Goal: Navigation & Orientation: Understand site structure

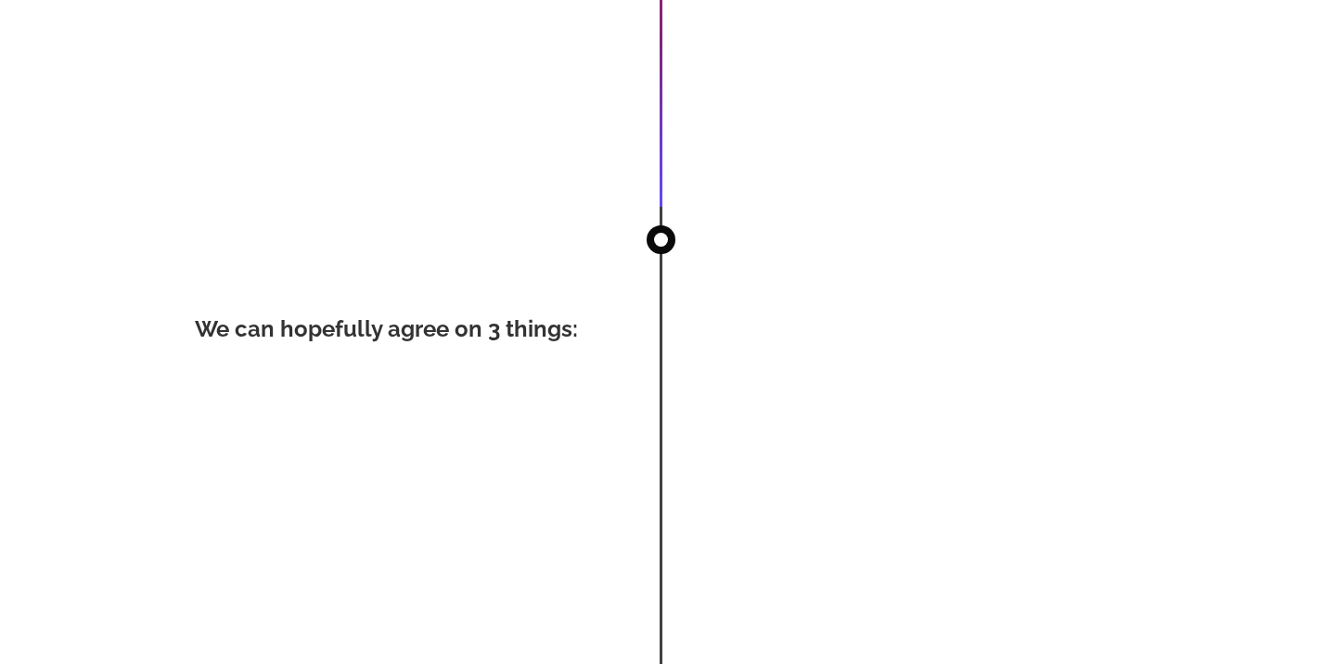
scroll to position [3065, 0]
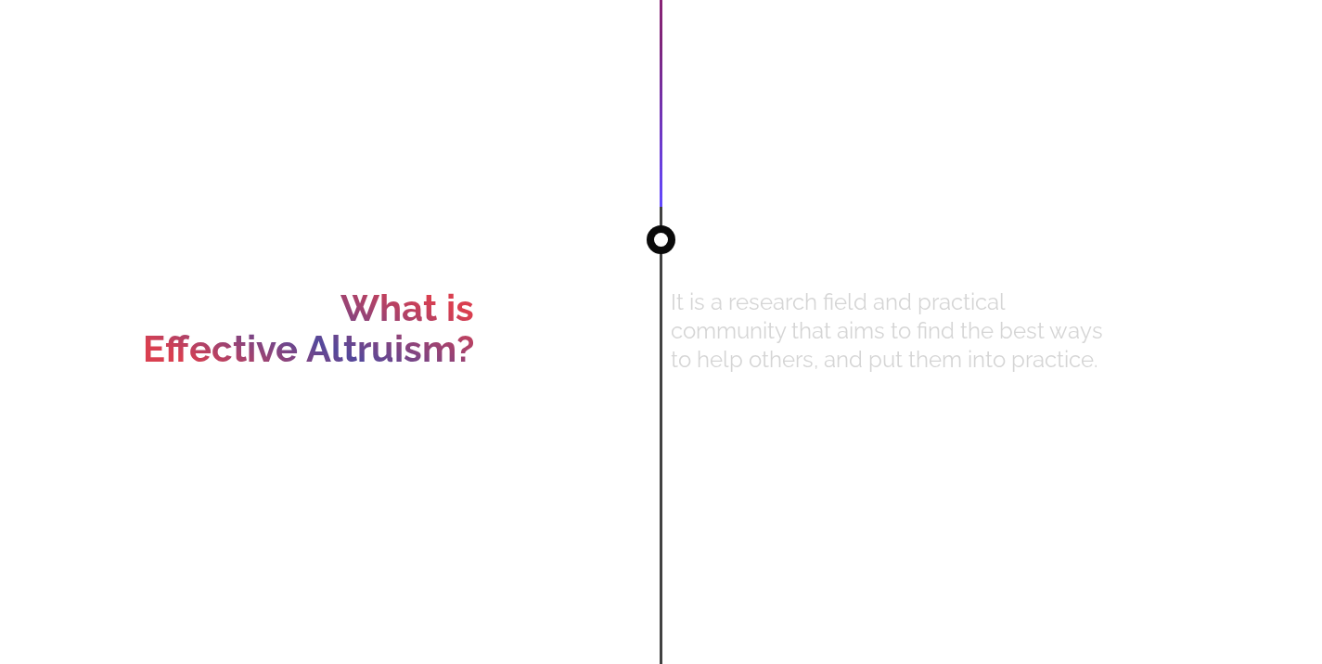
scroll to position [0, 0]
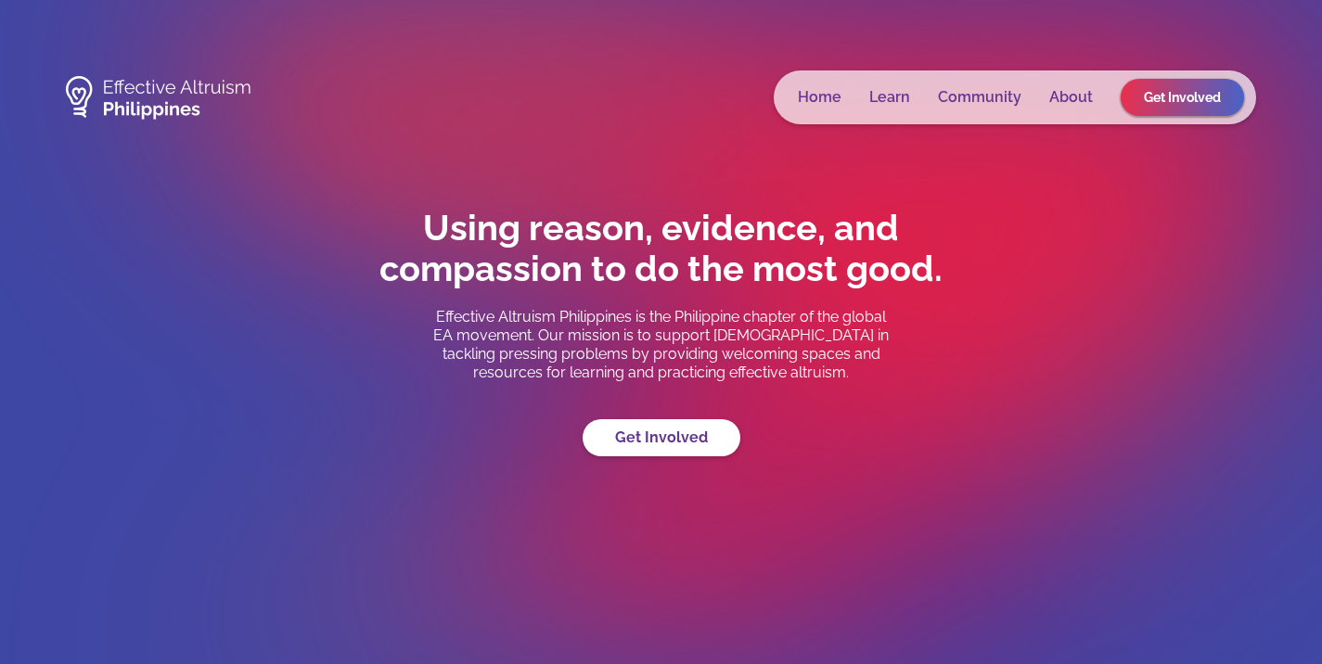
click at [895, 96] on link "Learn" at bounding box center [890, 97] width 41 height 19
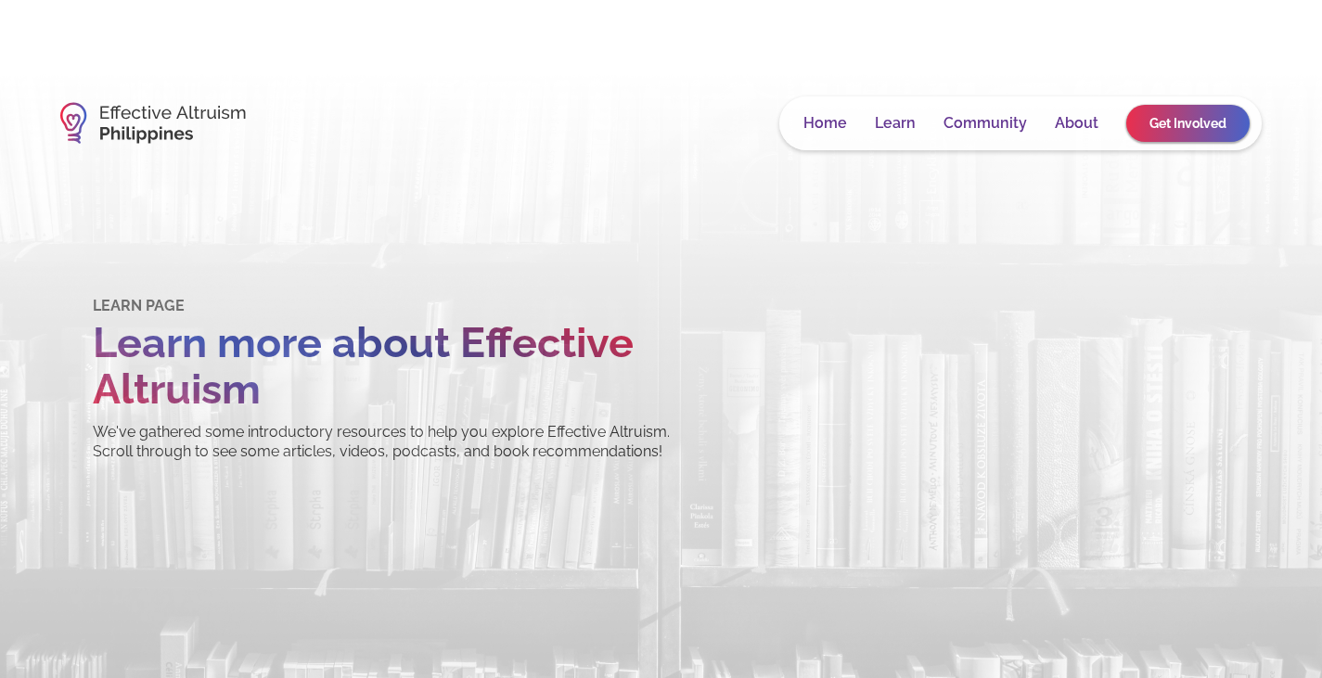
click at [969, 115] on link "Community" at bounding box center [986, 123] width 84 height 19
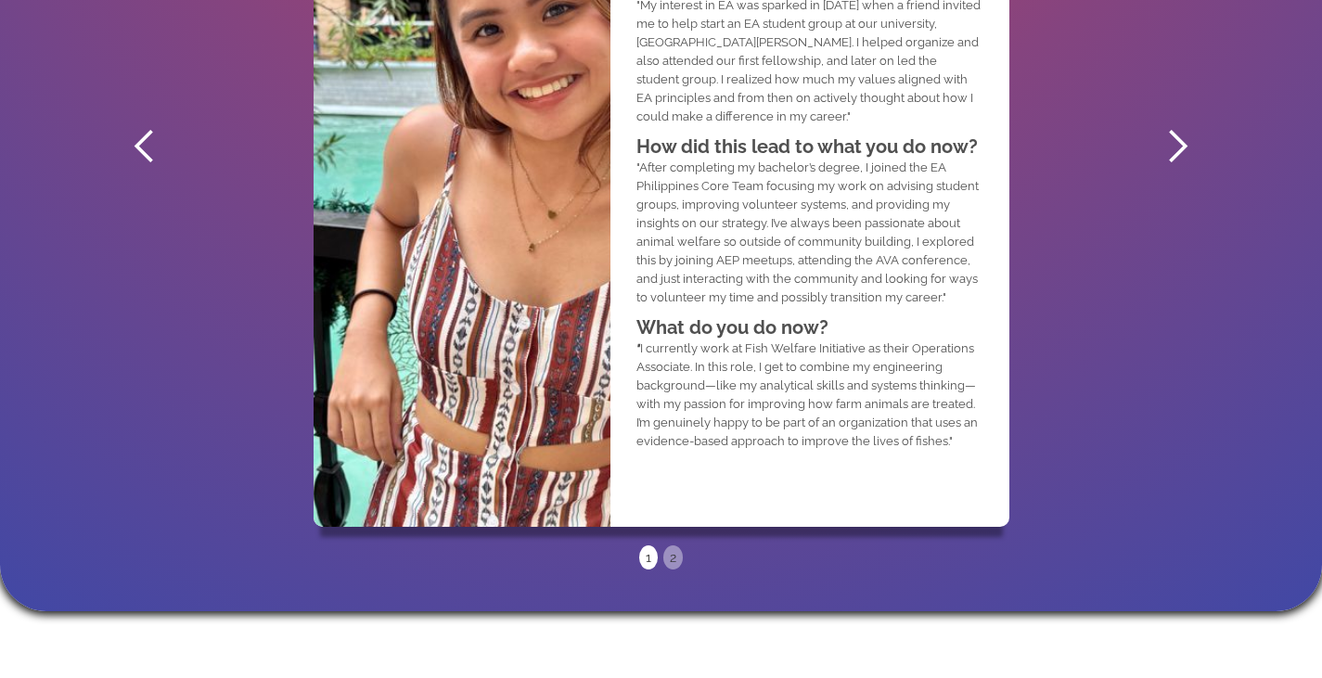
scroll to position [1258, 0]
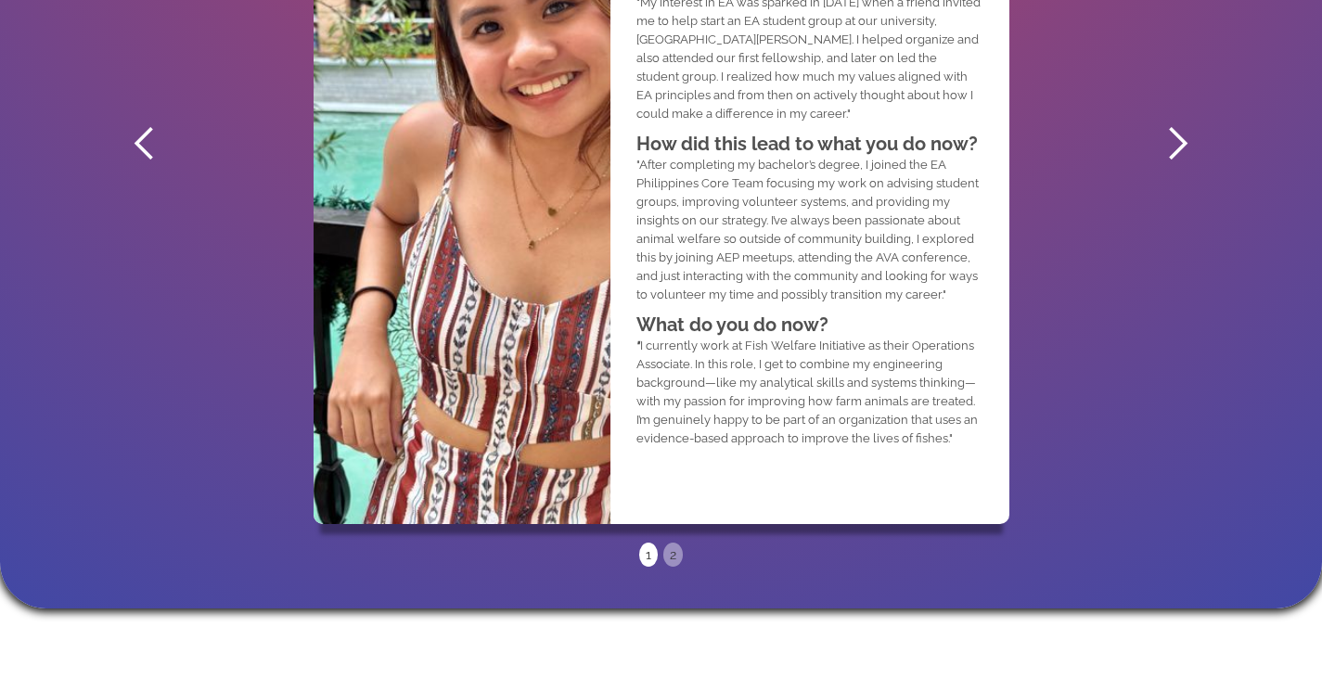
click at [1170, 150] on div "next slide" at bounding box center [1177, 143] width 37 height 37
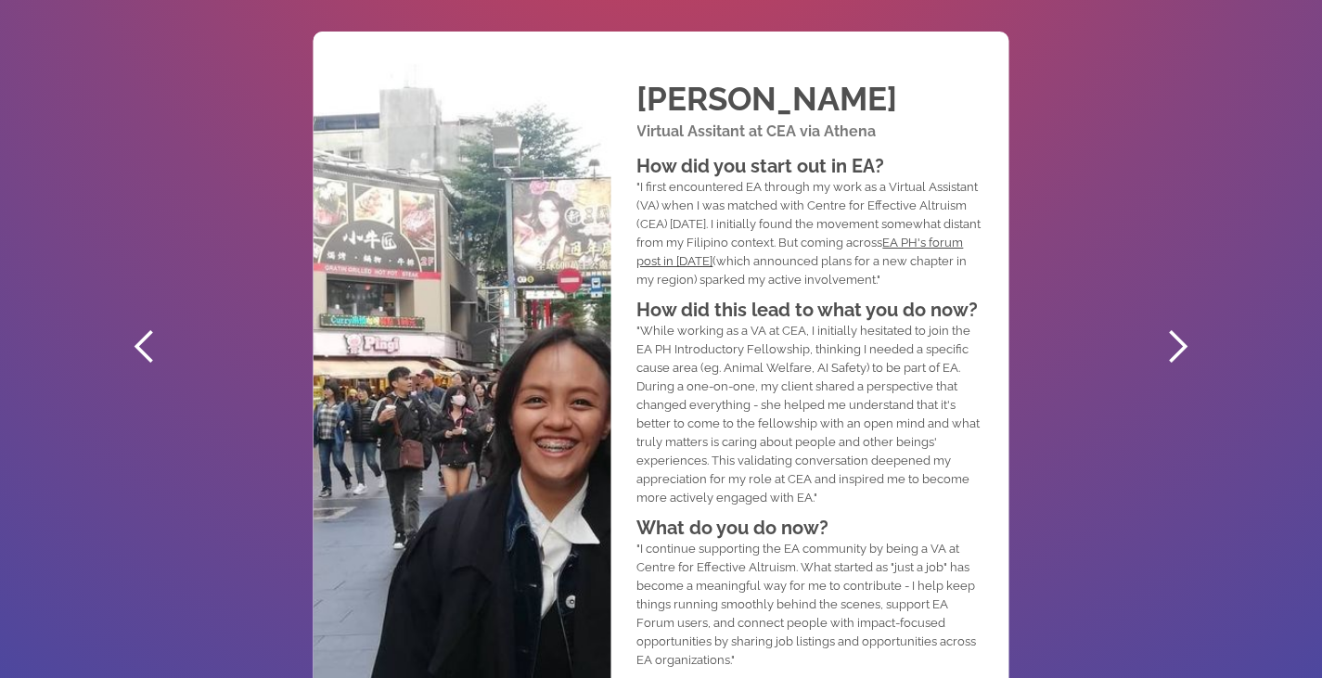
scroll to position [1059, 0]
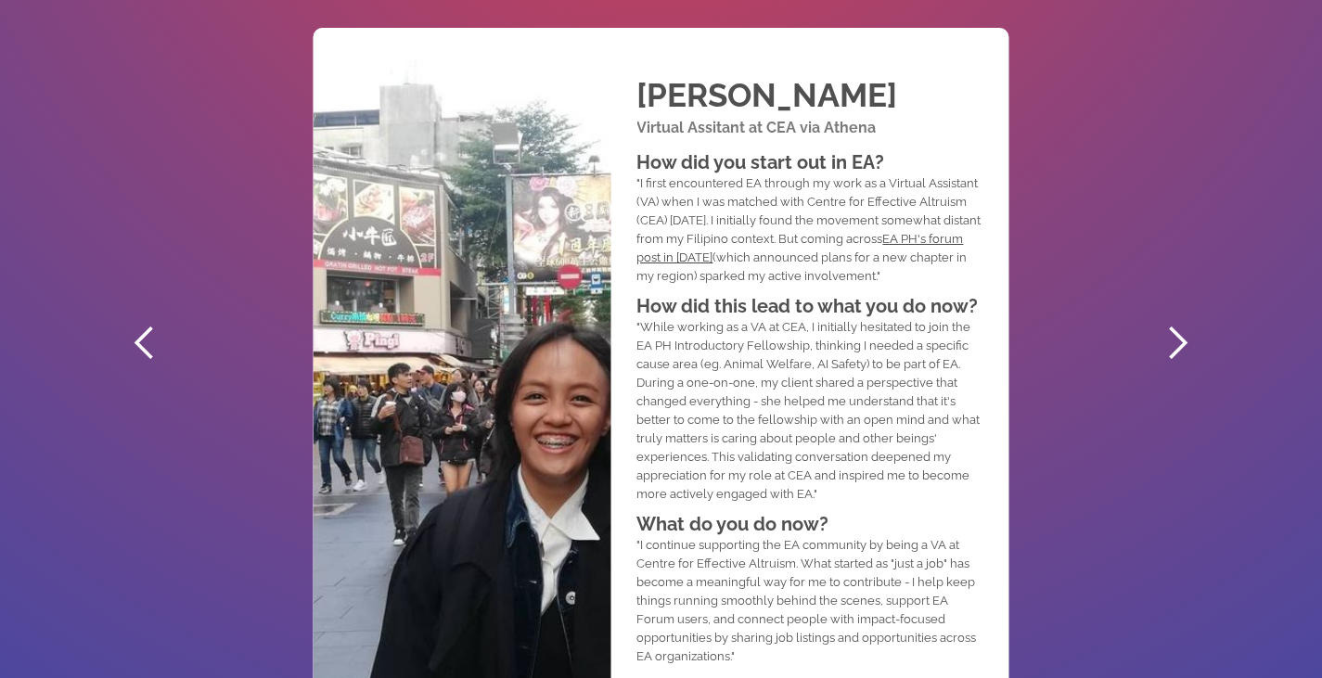
click at [1159, 330] on div "next slide" at bounding box center [1177, 343] width 37 height 37
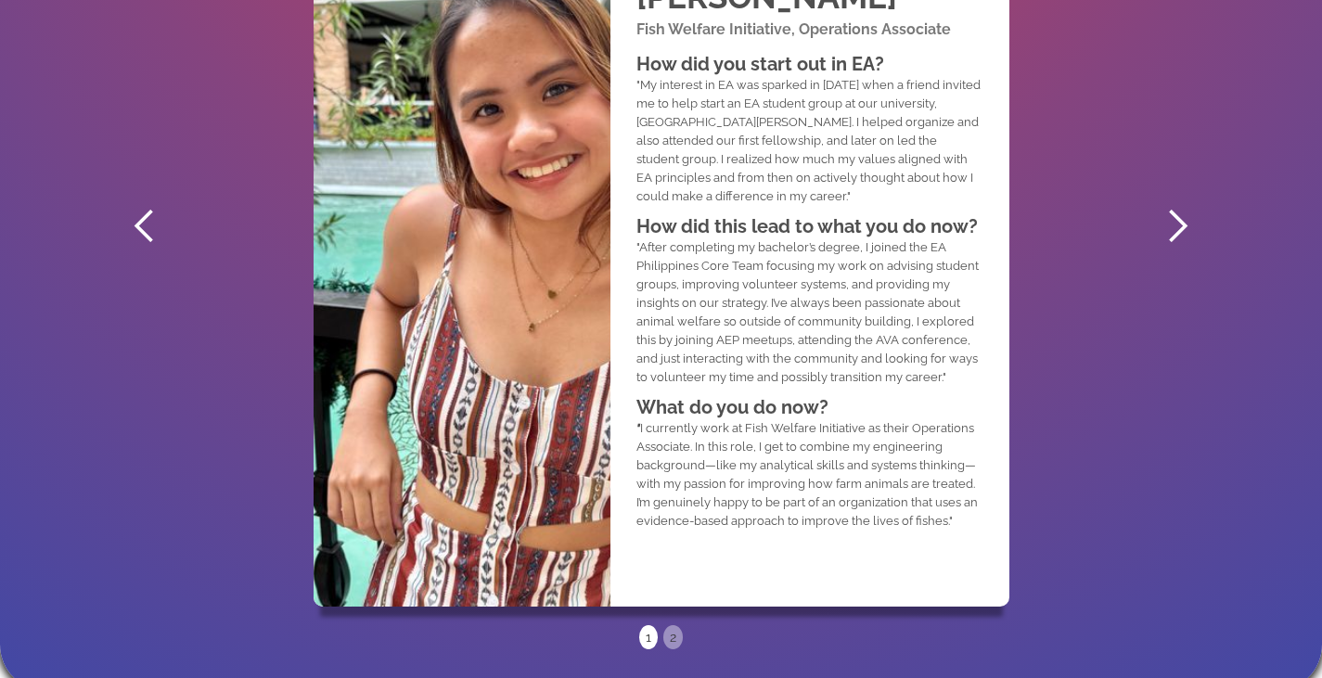
scroll to position [1178, 0]
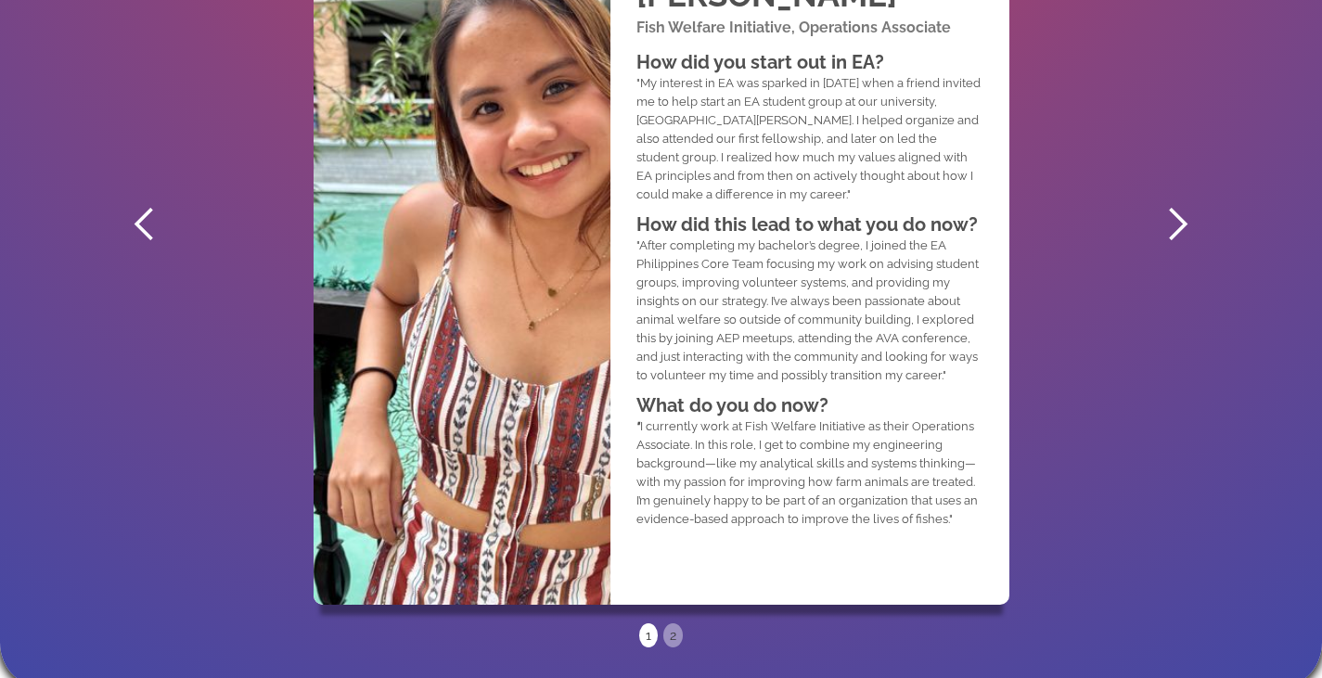
click at [1165, 248] on div "next slide" at bounding box center [1177, 224] width 74 height 835
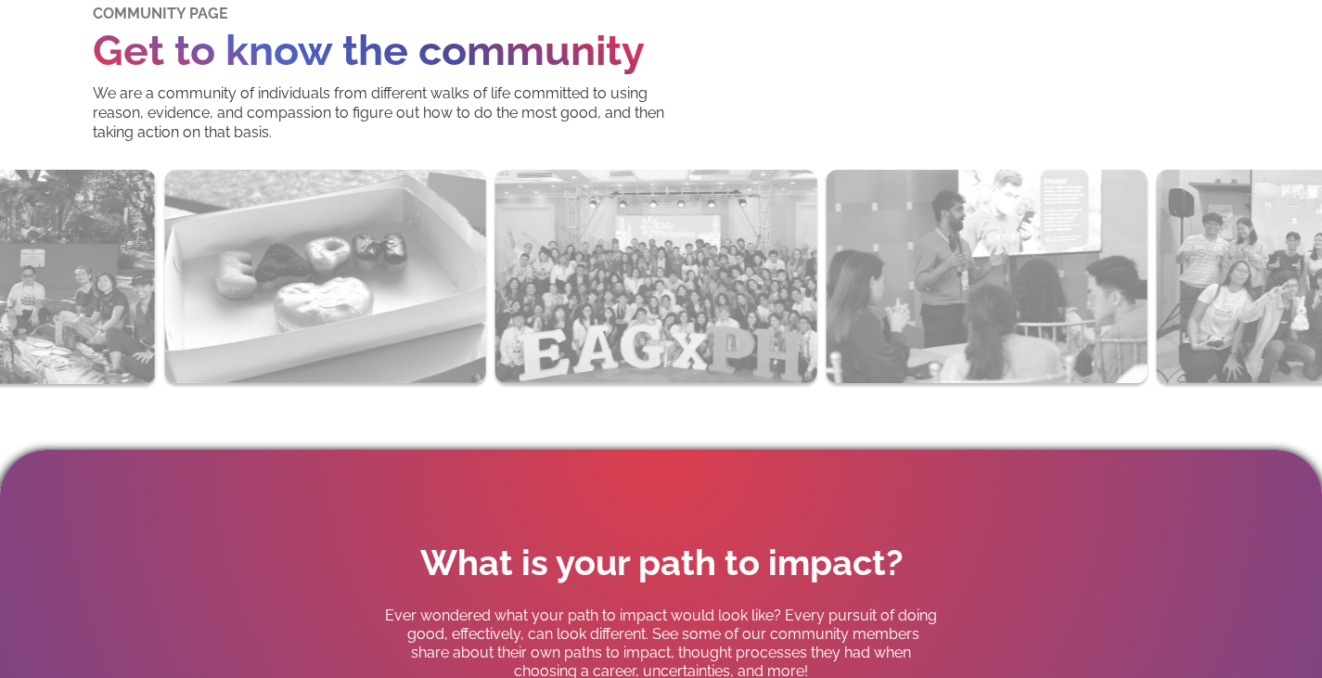
scroll to position [0, 0]
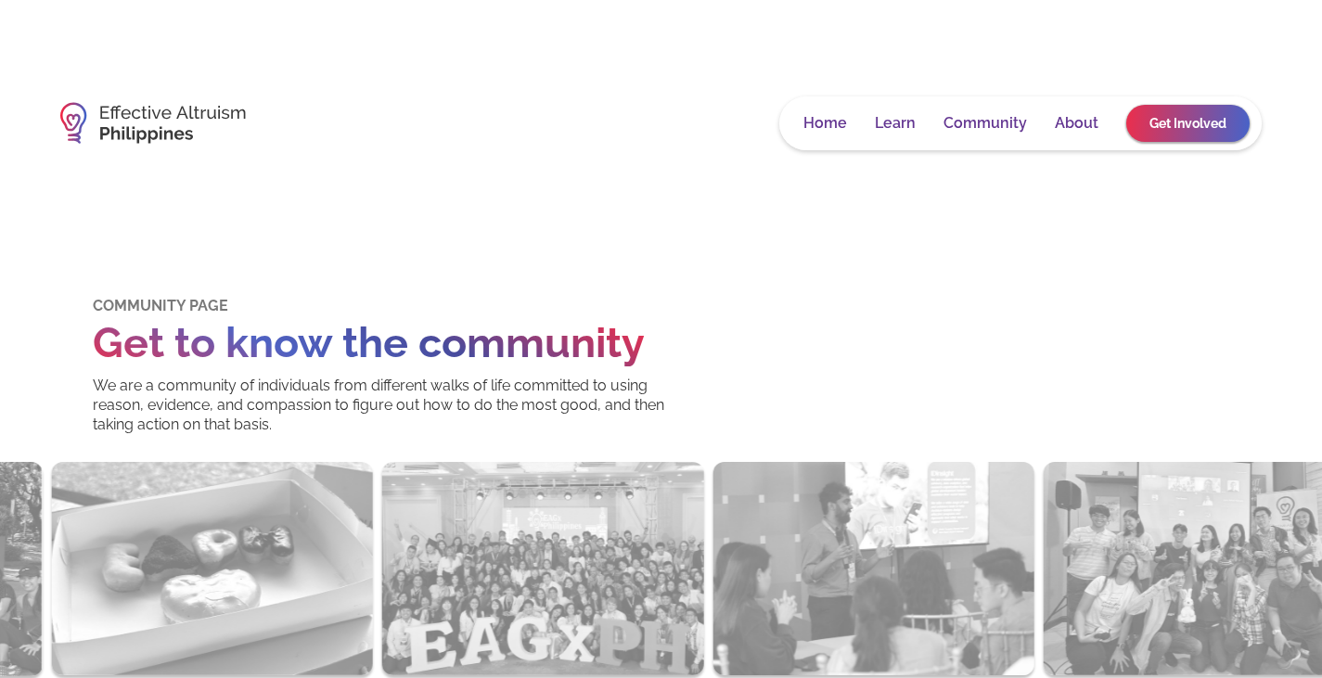
click at [1063, 123] on link "About" at bounding box center [1077, 123] width 44 height 19
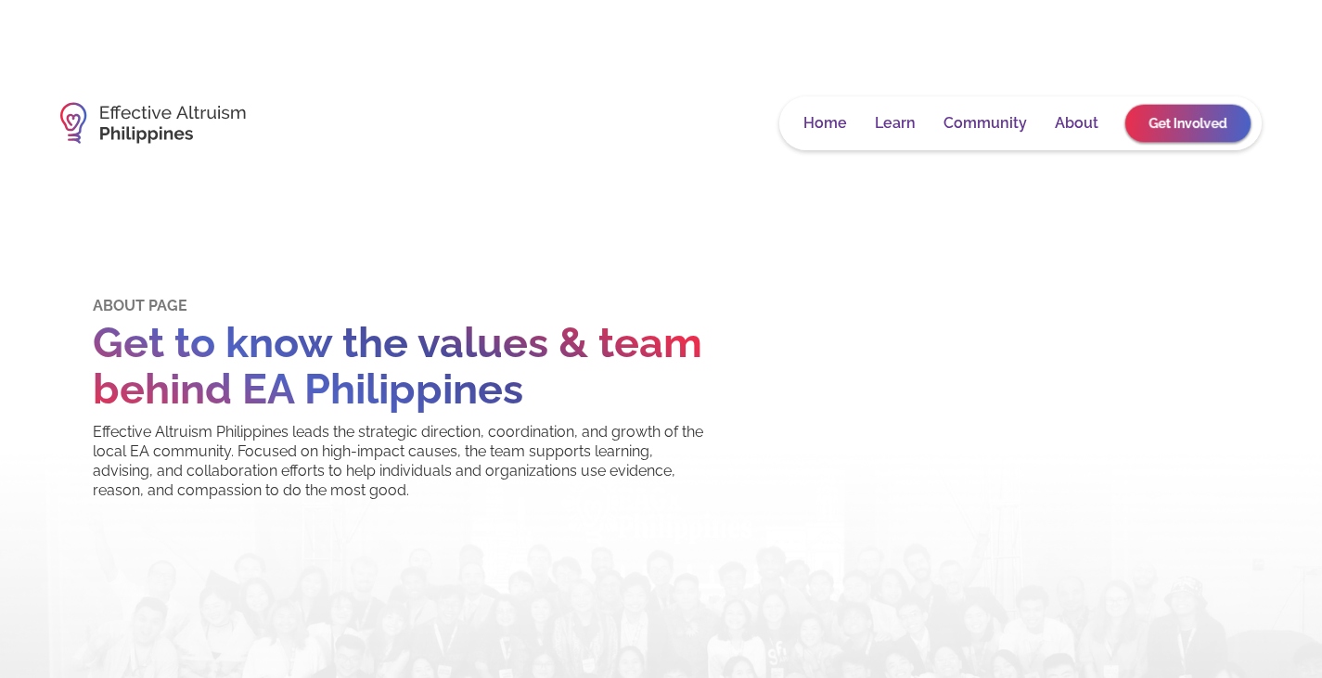
click at [1161, 121] on link "Get Involved" at bounding box center [1188, 123] width 125 height 38
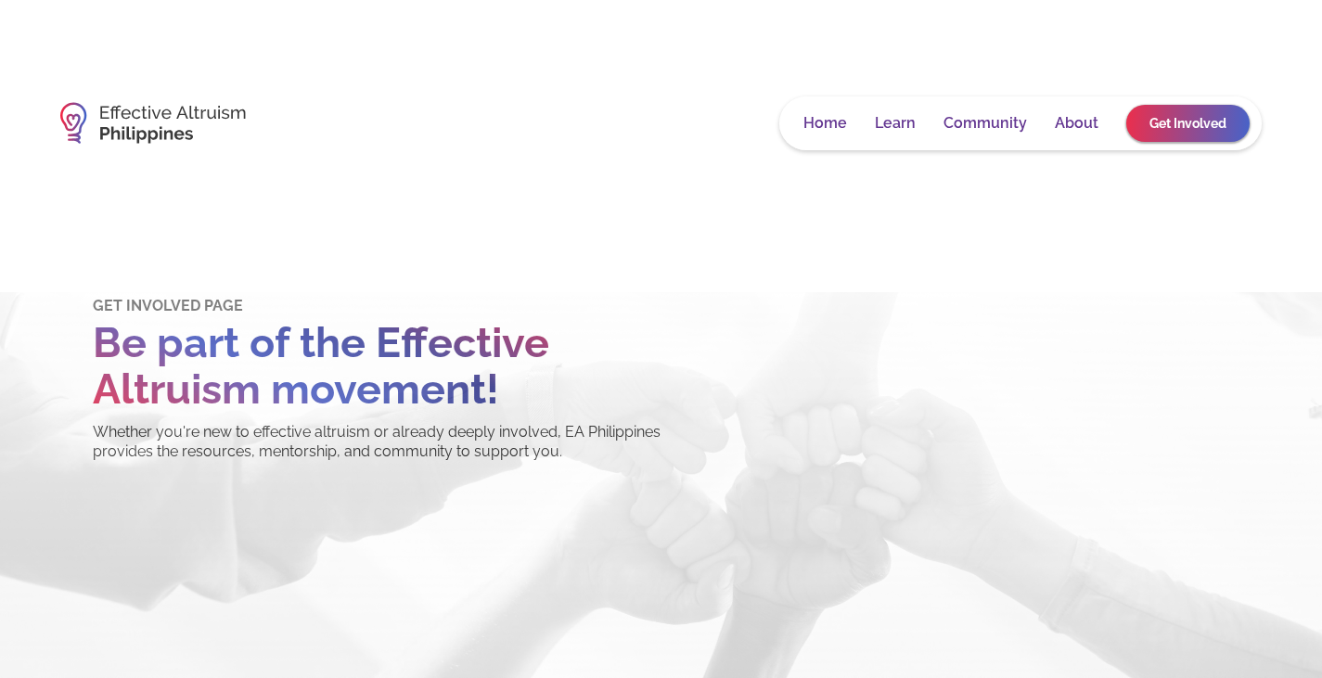
click at [990, 114] on link "Community" at bounding box center [986, 123] width 84 height 19
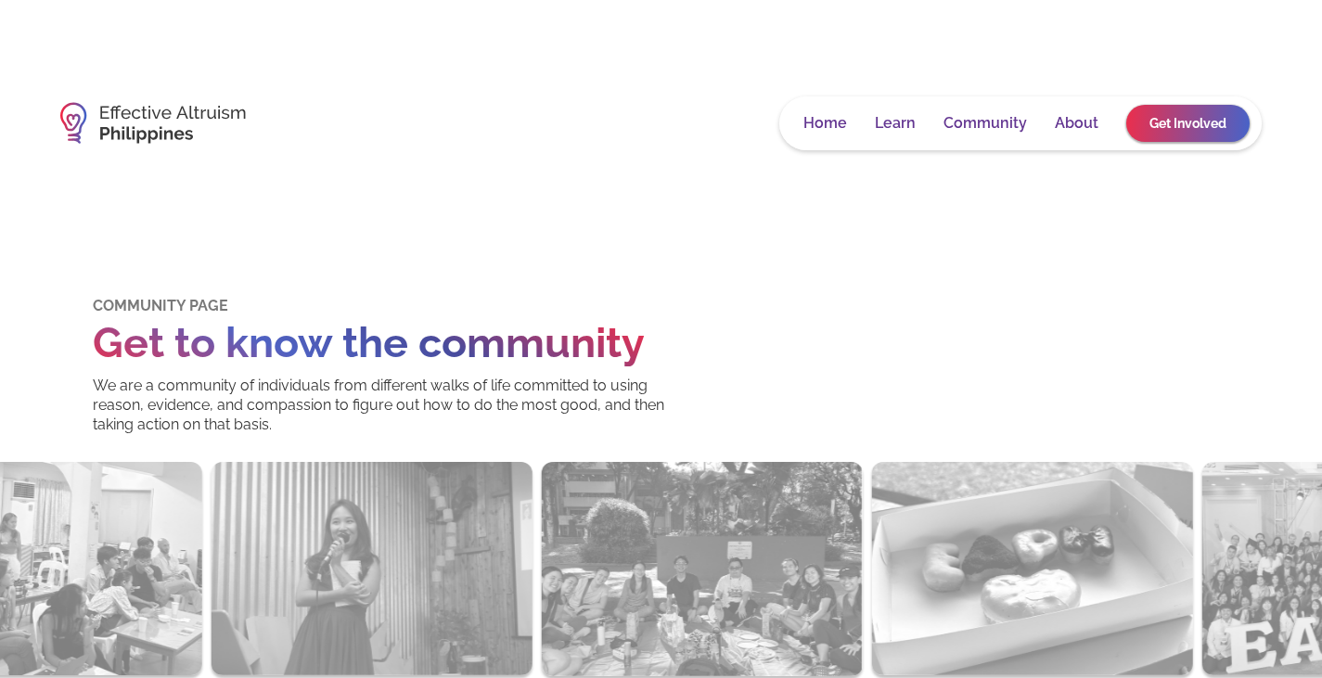
click at [829, 121] on link "Home" at bounding box center [826, 123] width 44 height 19
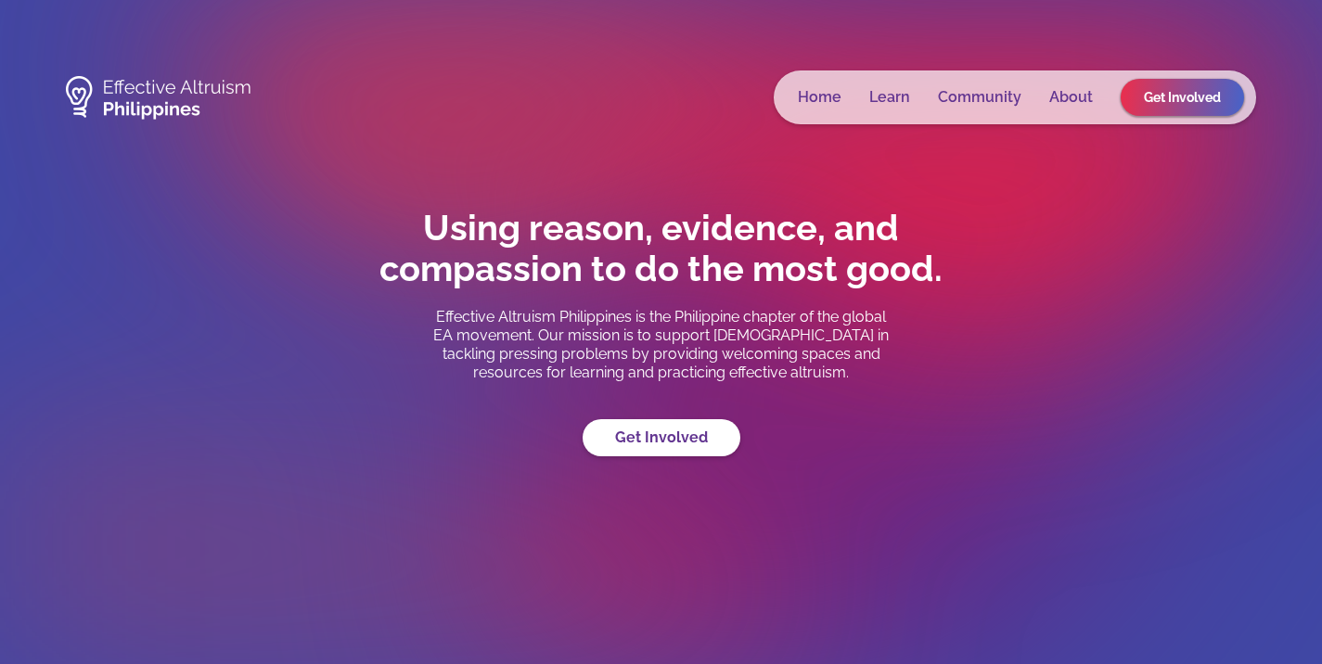
click at [1049, 119] on div "Home Learn Community About Get Involved" at bounding box center [1015, 98] width 483 height 54
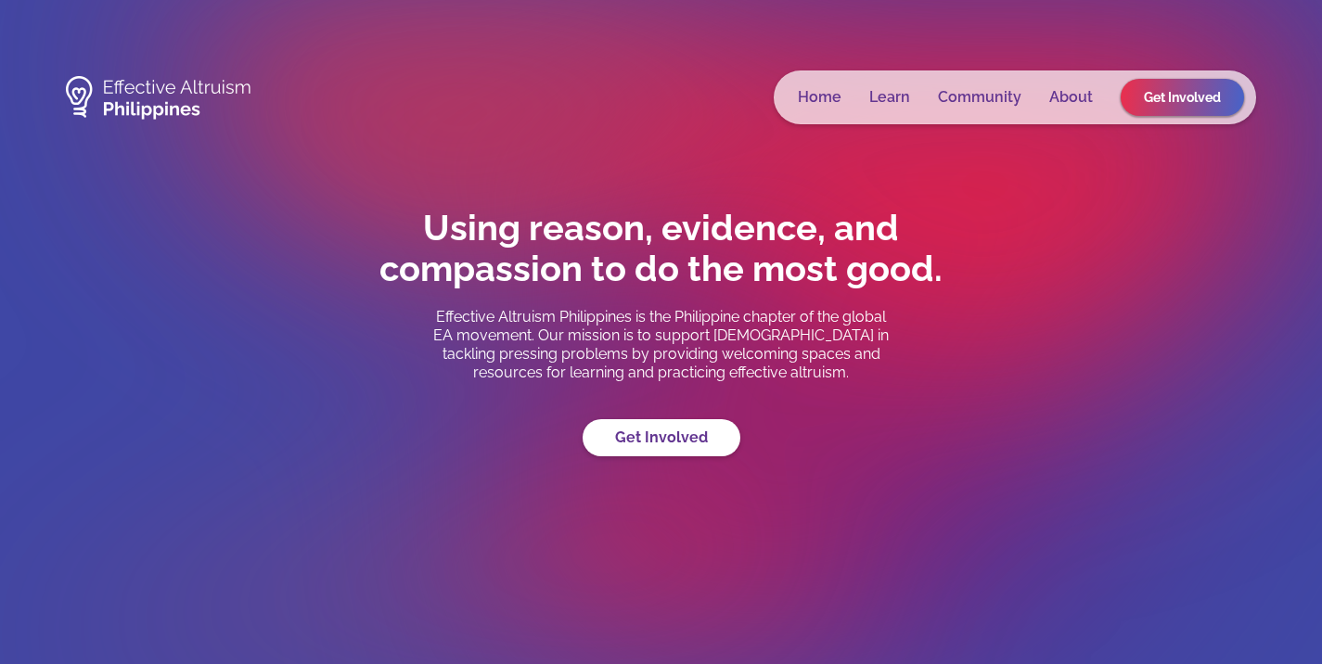
click at [1067, 107] on div "Home Learn Community About Get Involved" at bounding box center [1015, 98] width 483 height 54
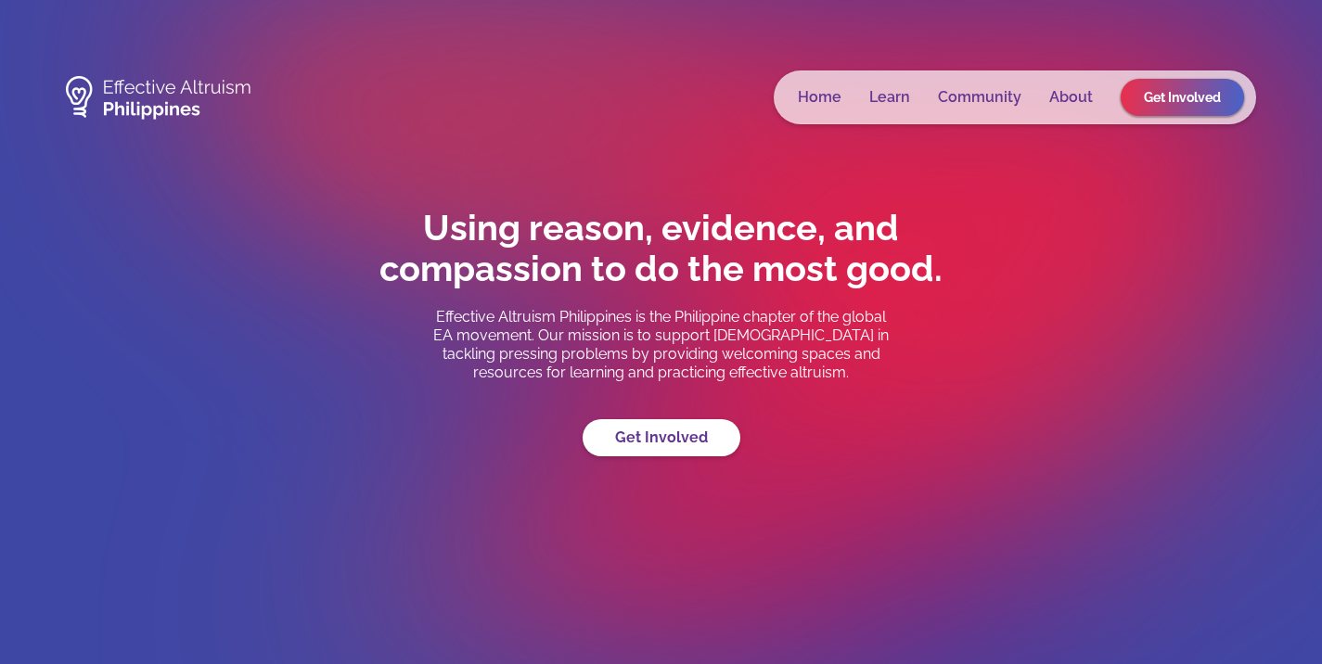
click at [1079, 94] on link "About" at bounding box center [1072, 97] width 44 height 19
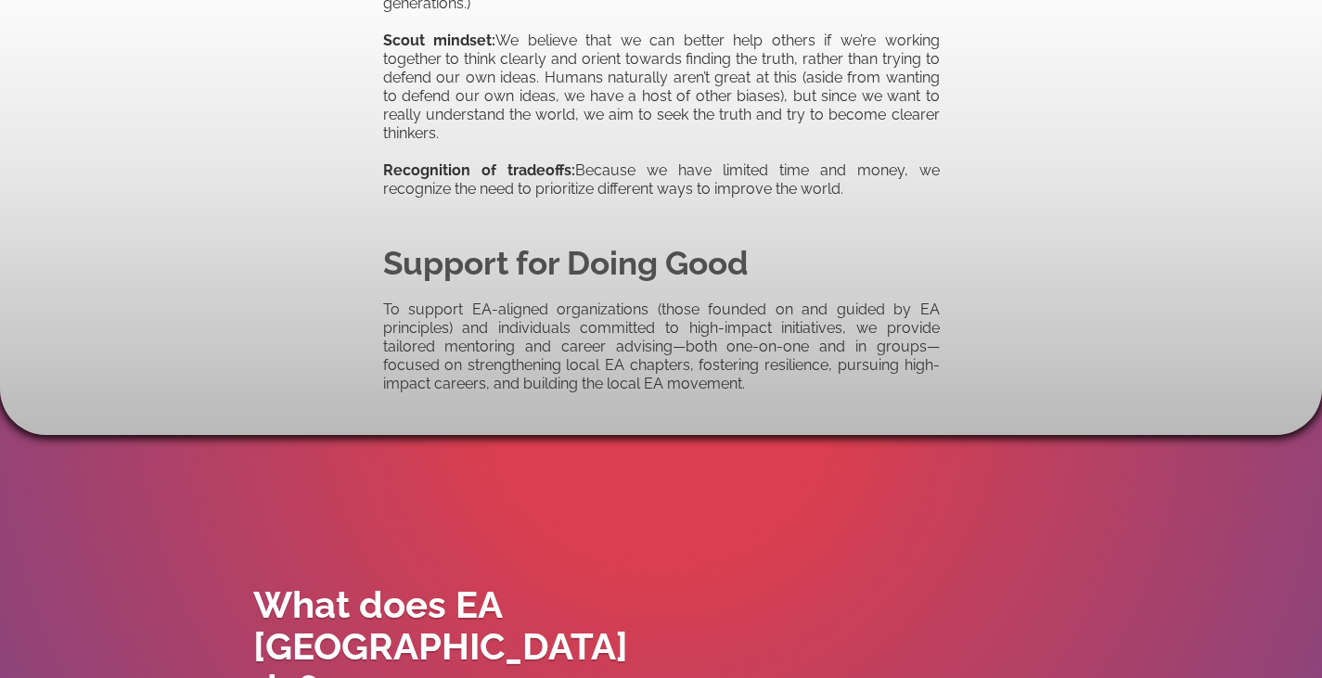
scroll to position [1284, 0]
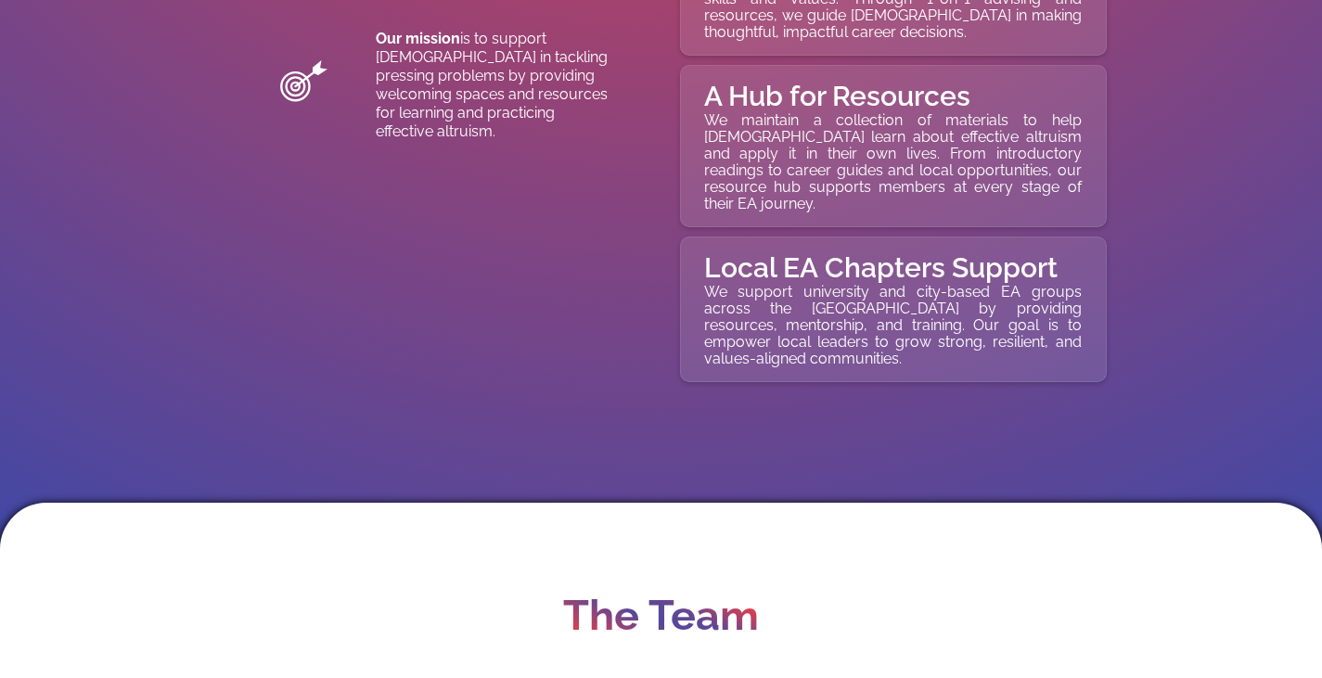
click at [951, 266] on body "Home Learn Community About Get Involved Home Learn Community About Get Involved…" at bounding box center [661, 360] width 1322 height 5046
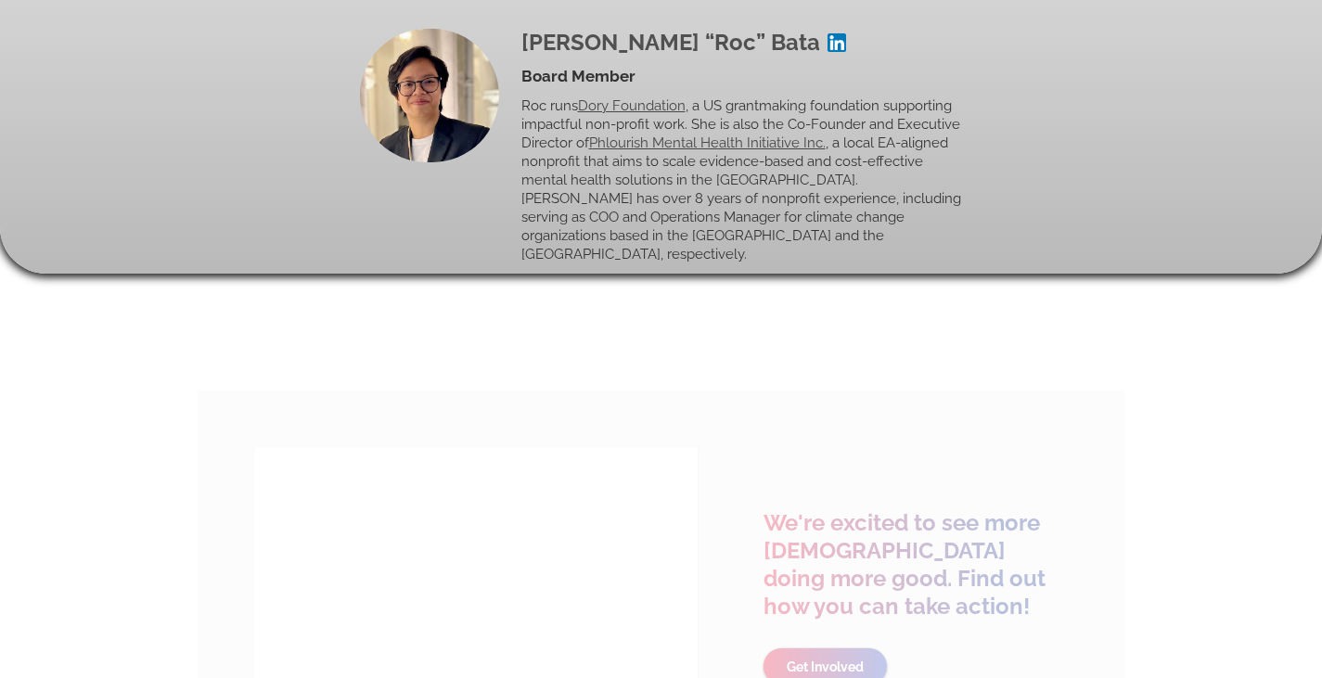
scroll to position [4444, 0]
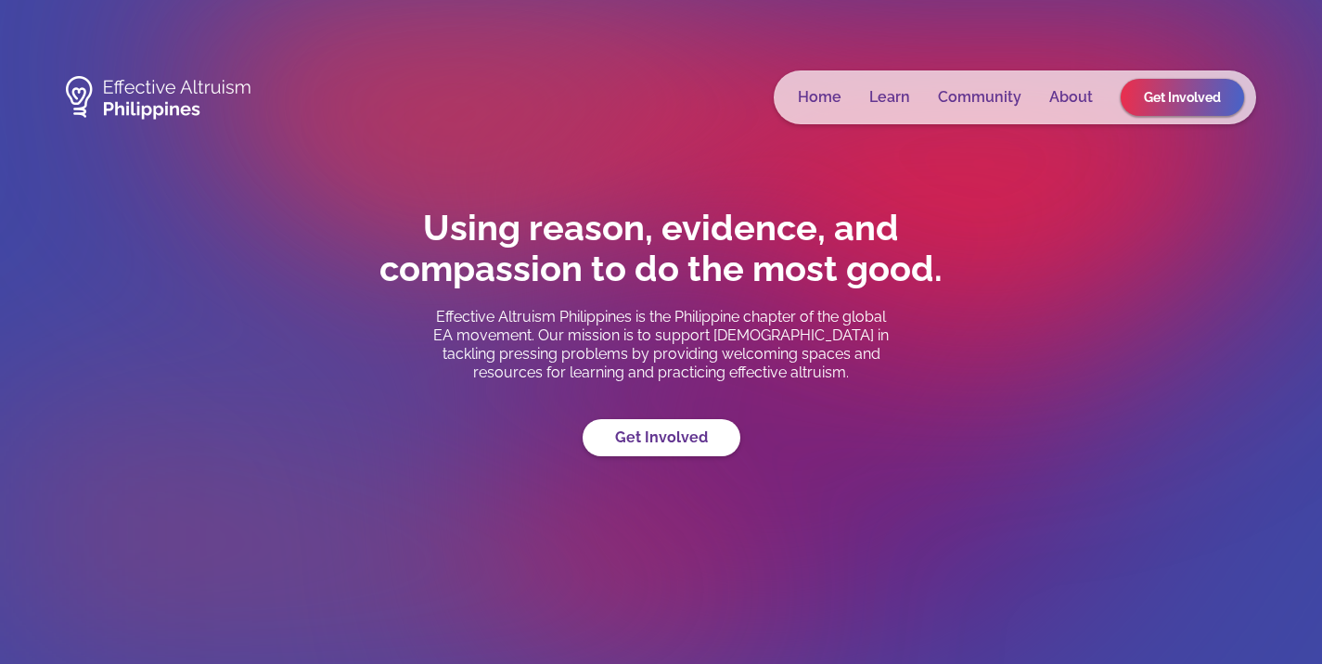
click at [978, 94] on link "Community" at bounding box center [980, 97] width 84 height 19
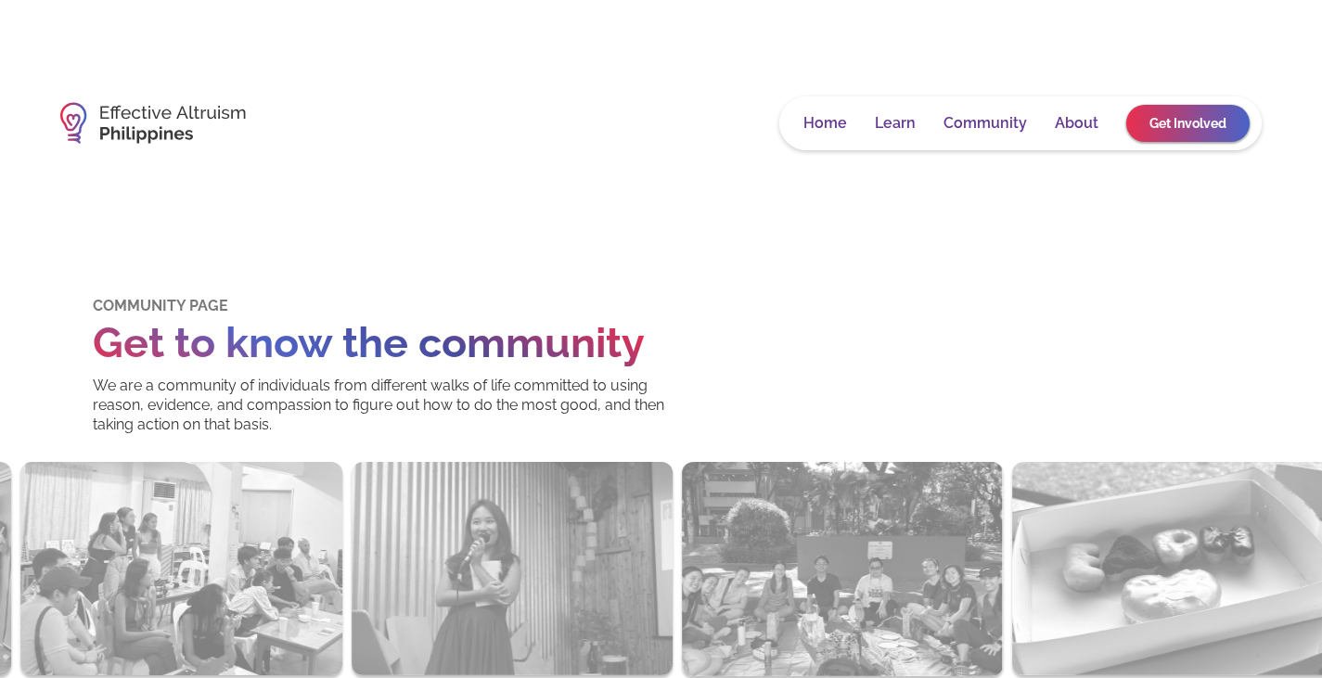
click at [886, 119] on link "Learn" at bounding box center [895, 123] width 41 height 19
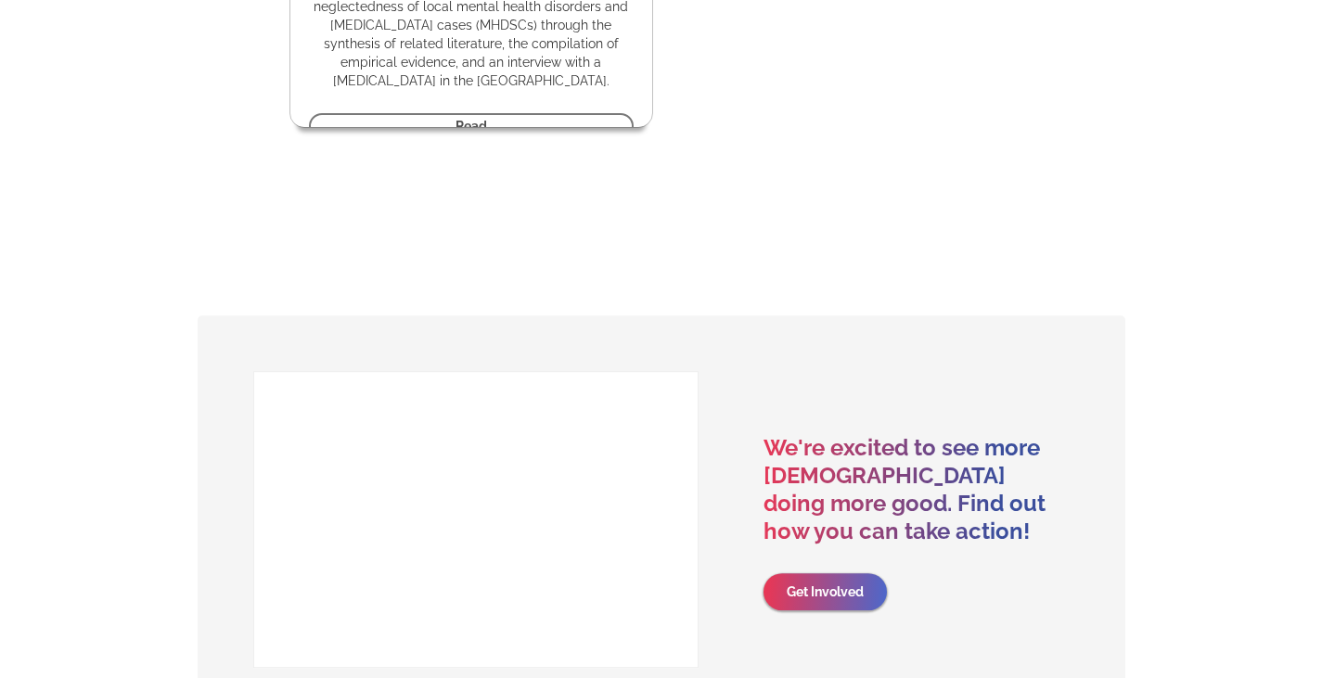
scroll to position [6385, 0]
